Goal: Task Accomplishment & Management: Complete application form

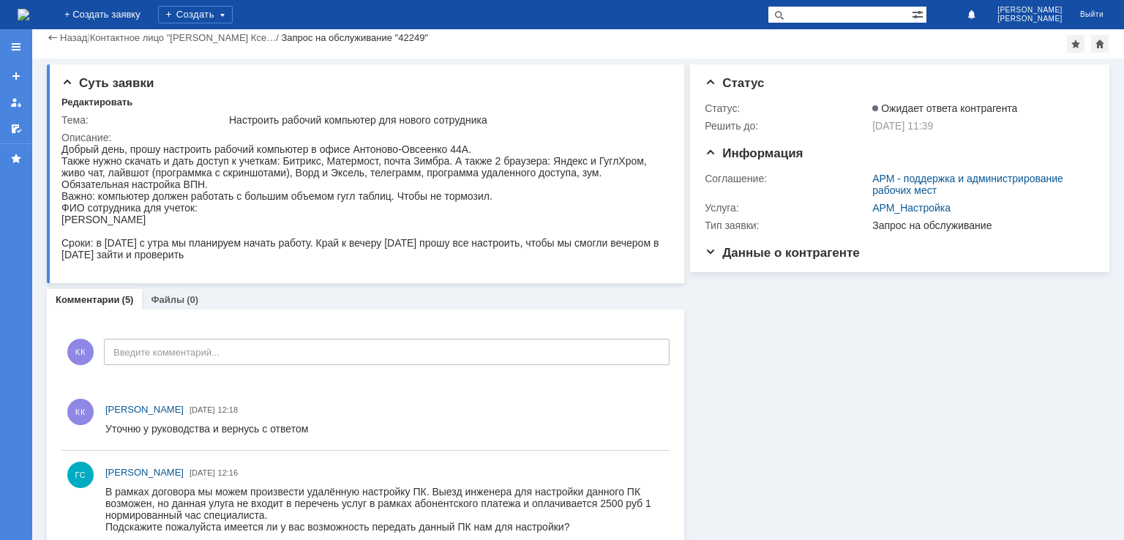
scroll to position [220, 0]
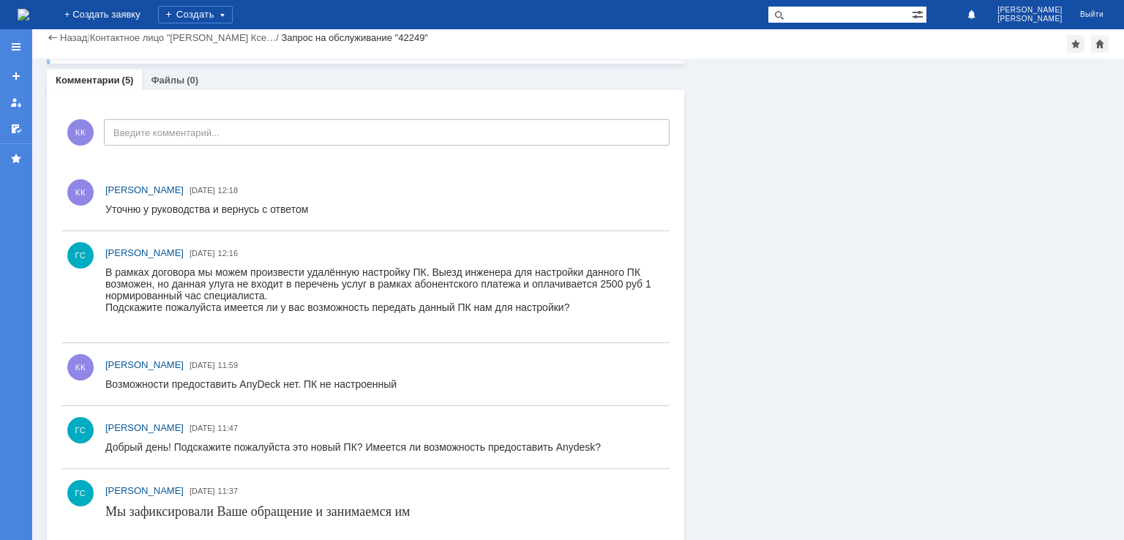
click at [38, 212] on div "Суть заявки Редактировать Тема: Настроить рабочий компьютер для нового сотрудни…" at bounding box center [578, 223] width 1092 height 768
click at [57, 172] on div "Комментарии Добавить комментарий КК Введите комментарий... 1 Всего комментариев…" at bounding box center [366, 345] width 638 height 511
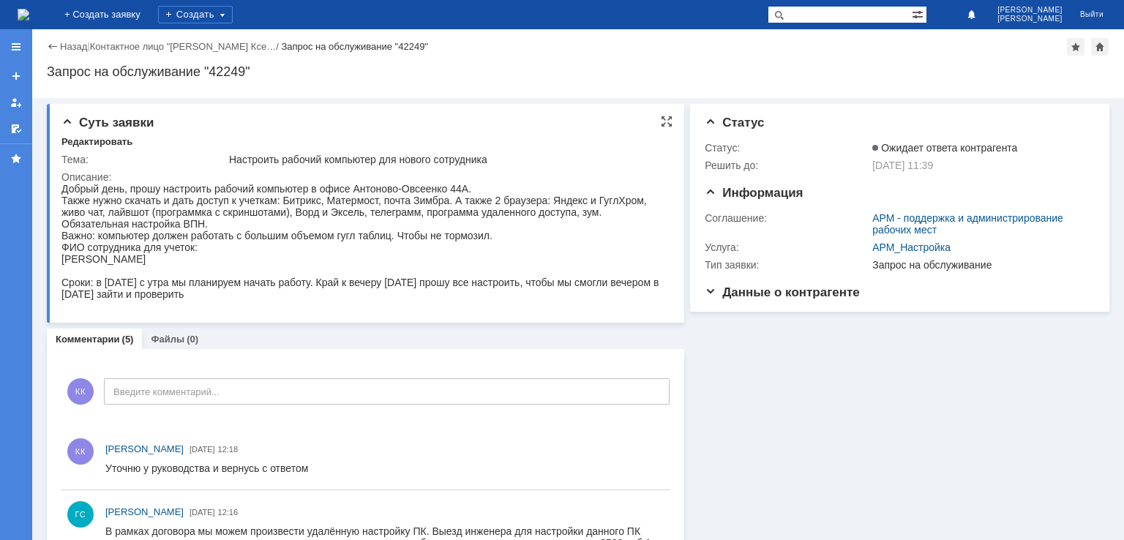
scroll to position [0, 0]
drag, startPoint x: 157, startPoint y: 212, endPoint x: 244, endPoint y: 299, distance: 123.7
click at [244, 299] on div "Добрый день, прошу настроить рабочий компьютер в офисе Антоново-Овсеенко 44А. Т…" at bounding box center [360, 241] width 598 height 117
copy div "прошу настроить рабочий компьютер в офисе Антоново-Овсеенко 44А. Также нужно ск…"
click at [71, 45] on link "Назад" at bounding box center [73, 46] width 27 height 11
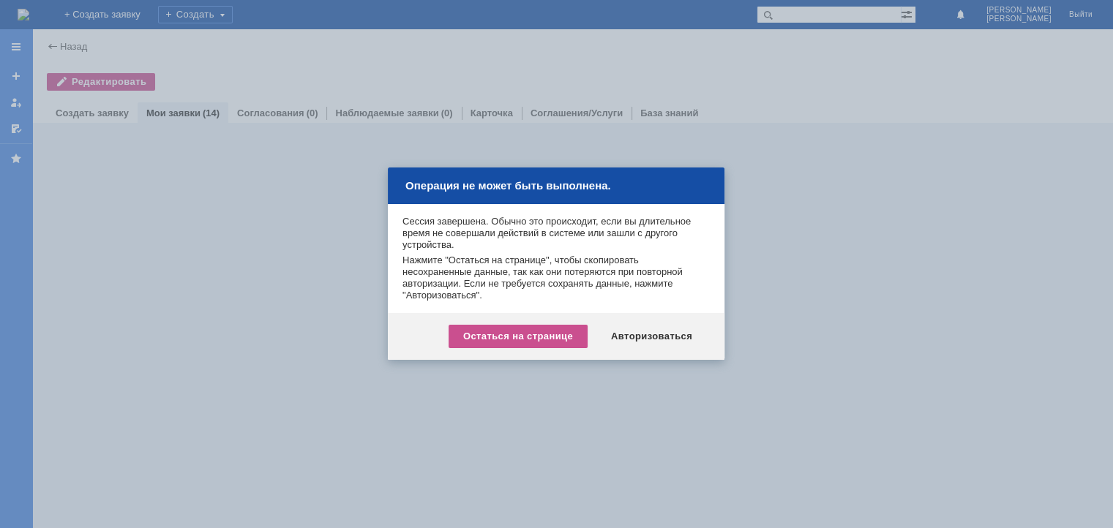
click at [566, 337] on div "Остаться на странице" at bounding box center [518, 336] width 139 height 23
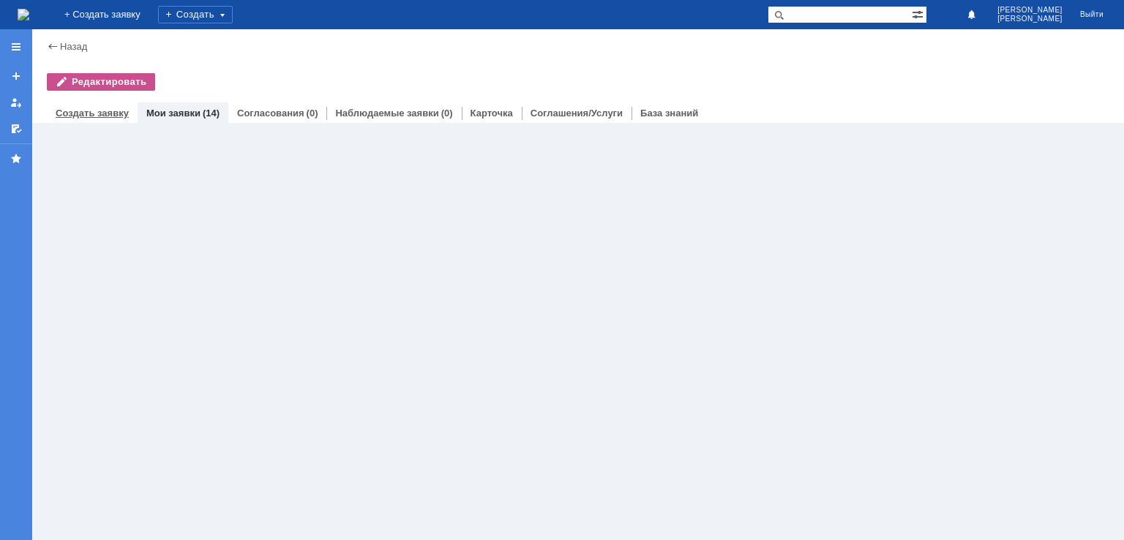
click at [94, 111] on link "Создать заявку" at bounding box center [92, 113] width 73 height 11
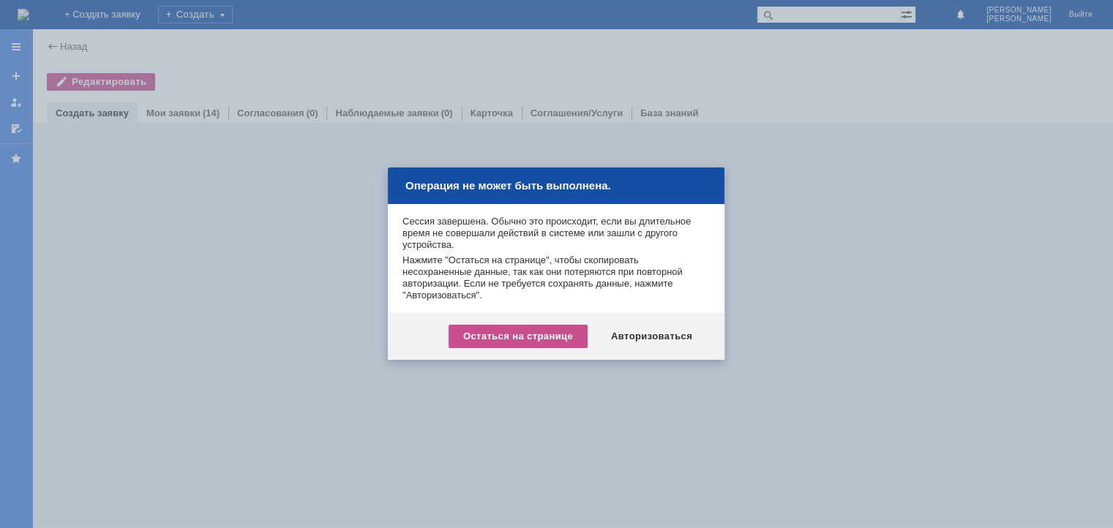
drag, startPoint x: 544, startPoint y: 337, endPoint x: 128, endPoint y: 152, distance: 455.4
click at [543, 336] on div "Остаться на странице" at bounding box center [518, 336] width 139 height 23
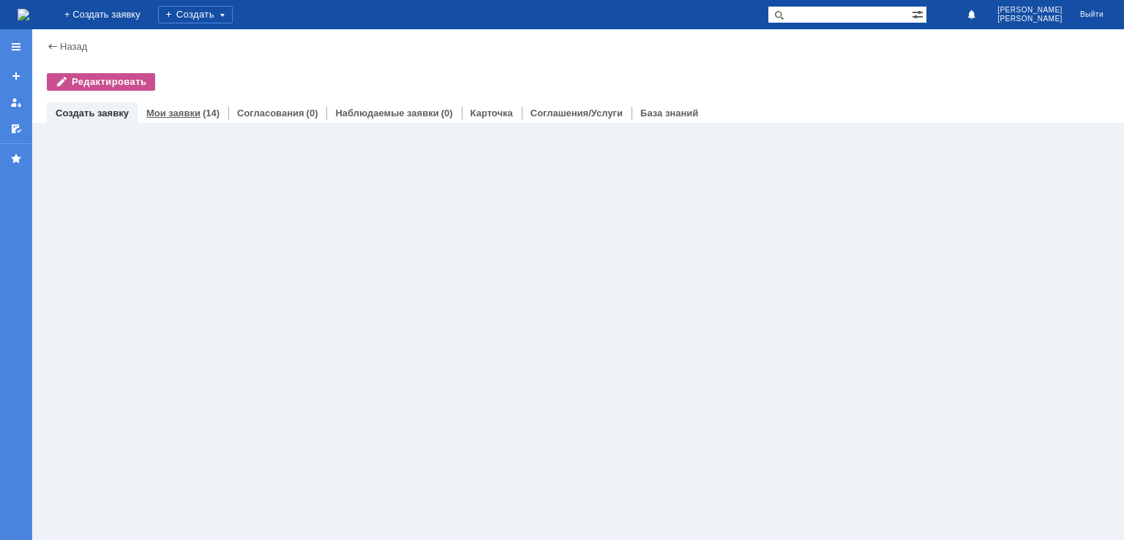
click at [170, 108] on link "Мои заявки" at bounding box center [173, 113] width 54 height 11
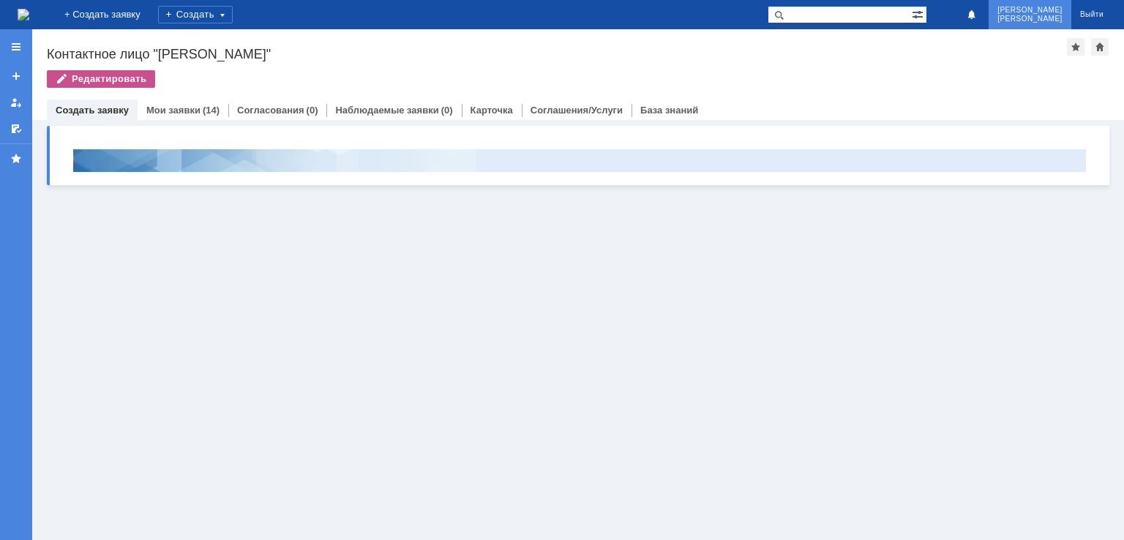
click at [1029, 6] on span "[PERSON_NAME]" at bounding box center [1030, 10] width 65 height 9
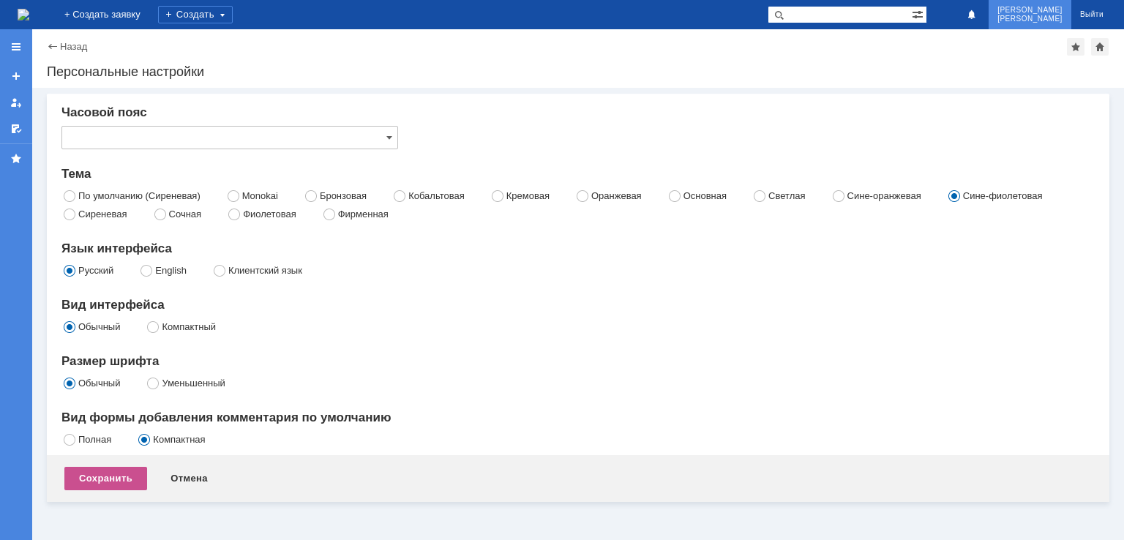
type input "Самара"
click at [1032, 17] on span "[PERSON_NAME]" at bounding box center [1030, 19] width 65 height 9
click at [56, 41] on div "Назад" at bounding box center [67, 46] width 40 height 11
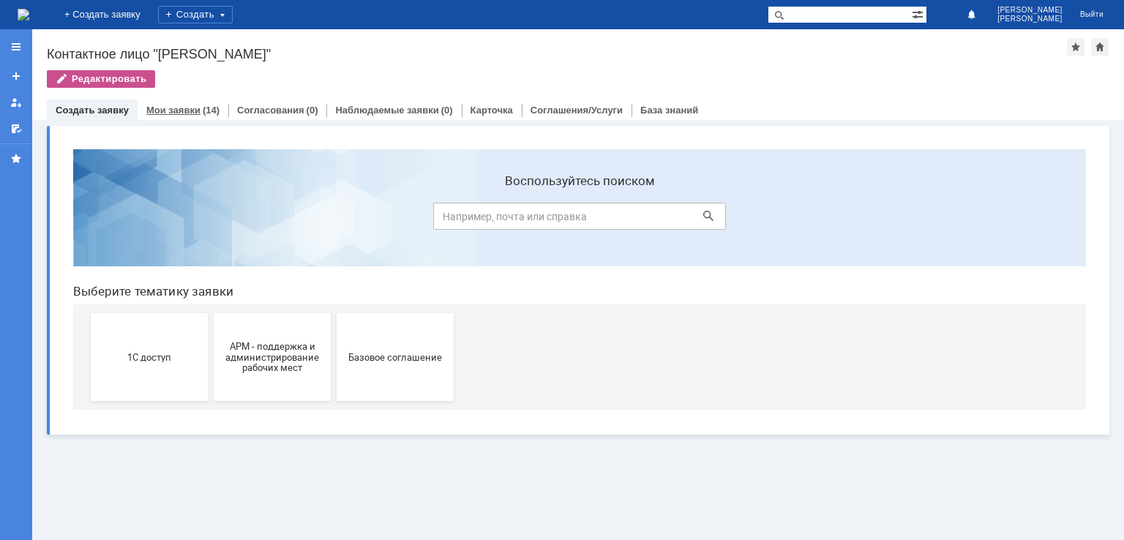
click at [165, 112] on link "Мои заявки" at bounding box center [173, 110] width 54 height 11
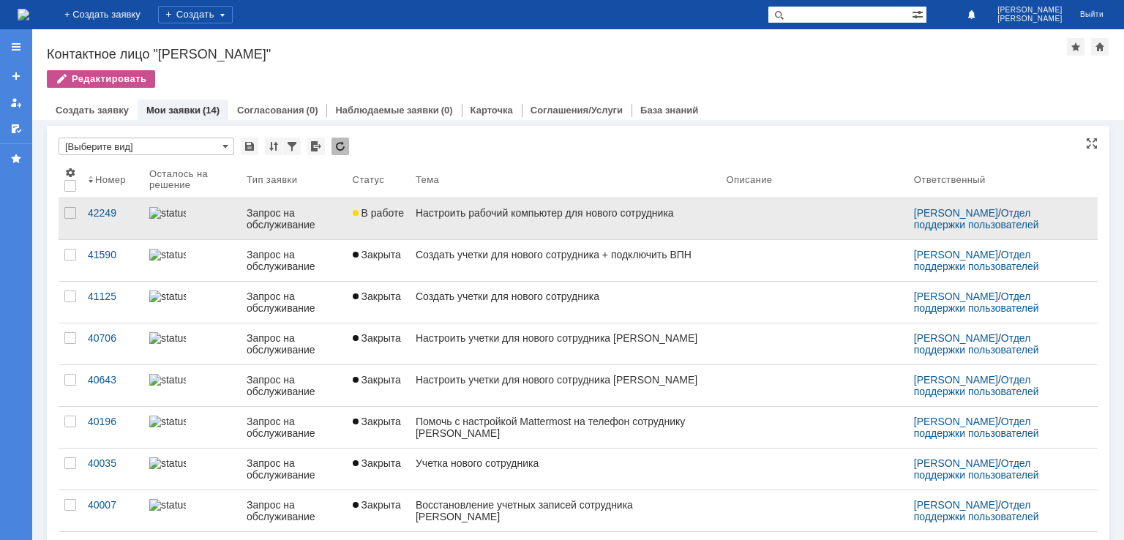
click at [290, 217] on div "Запрос на обслуживание" at bounding box center [294, 218] width 94 height 23
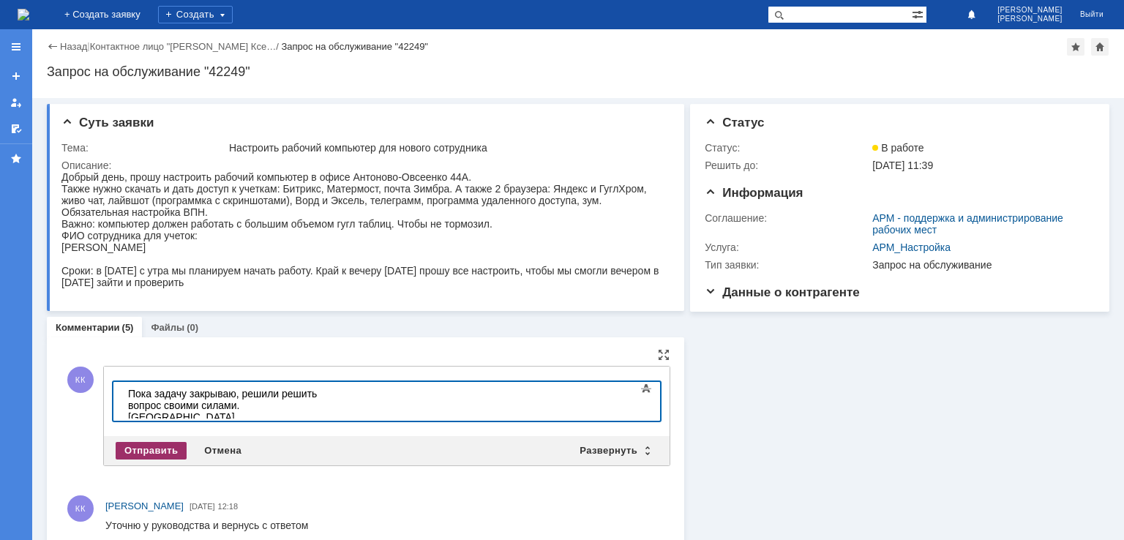
click at [160, 445] on div "Отправить" at bounding box center [151, 451] width 71 height 18
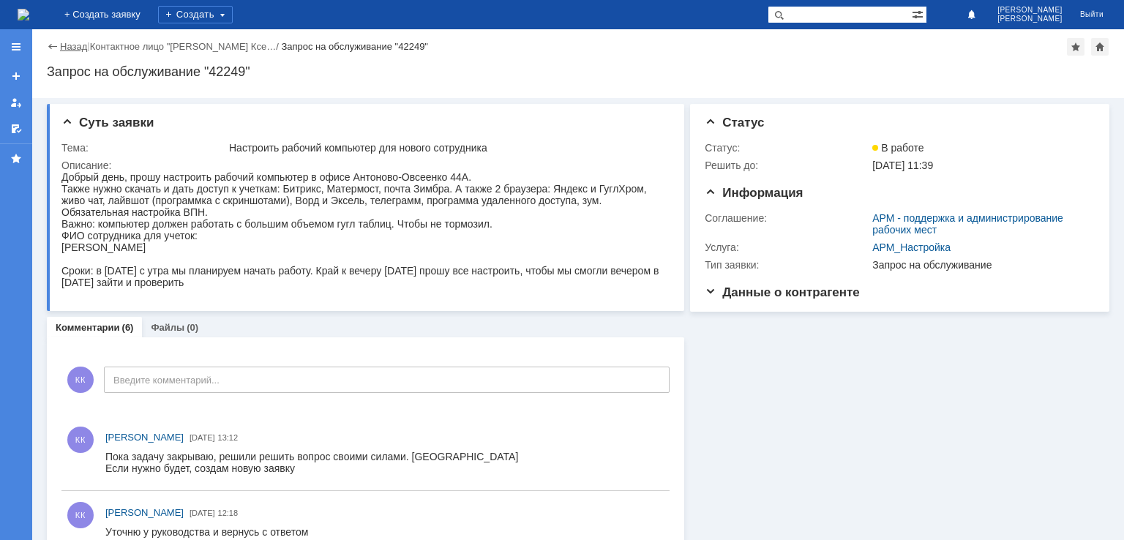
click at [64, 45] on link "Назад" at bounding box center [73, 46] width 27 height 11
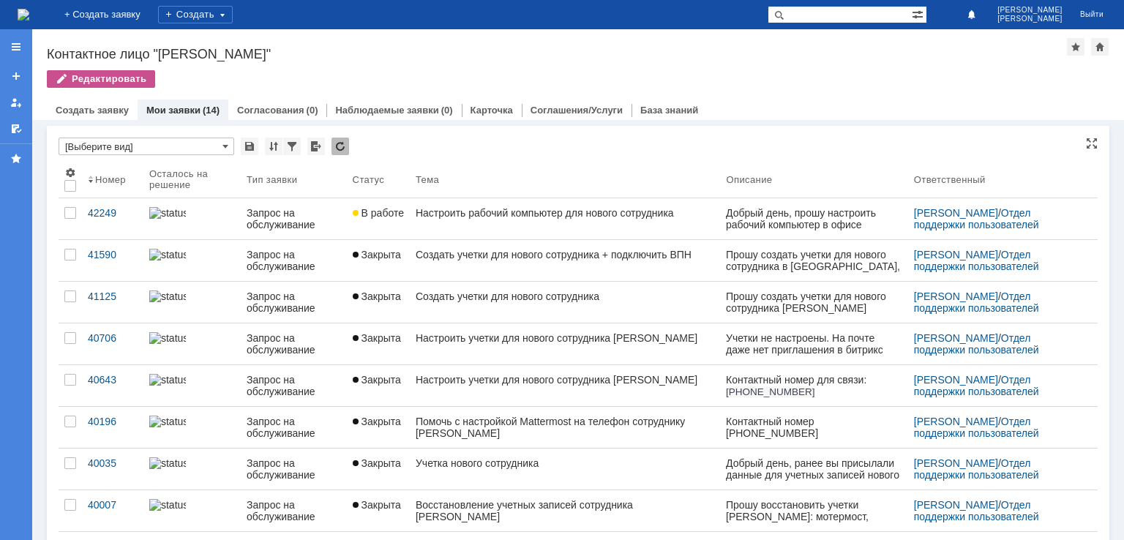
click at [495, 158] on div "* [Выберите вид] Результаты поиска: Изменить Сбросить Сортировать по: Номер 1 О…" at bounding box center [578, 472] width 1039 height 668
